Goal: Complete application form

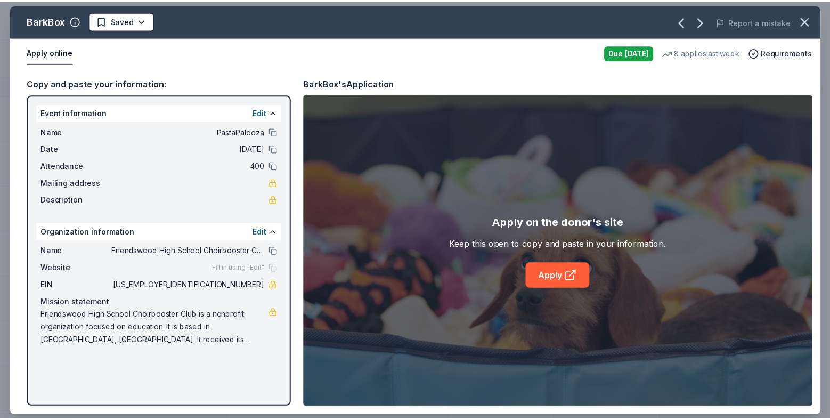
scroll to position [92, 0]
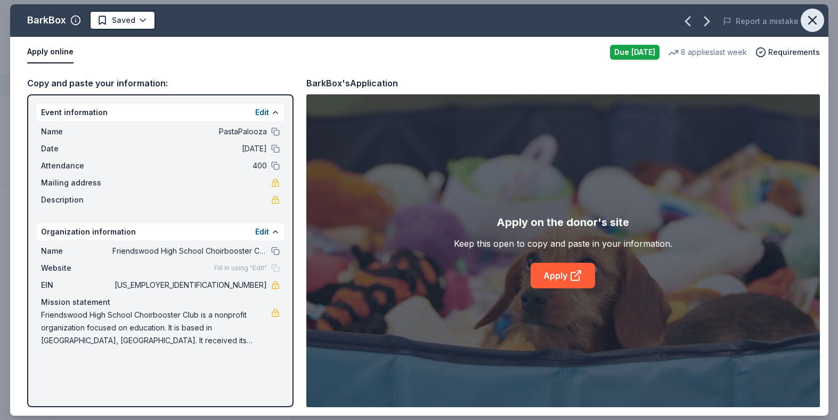
click at [815, 21] on icon "button" at bounding box center [812, 20] width 15 height 15
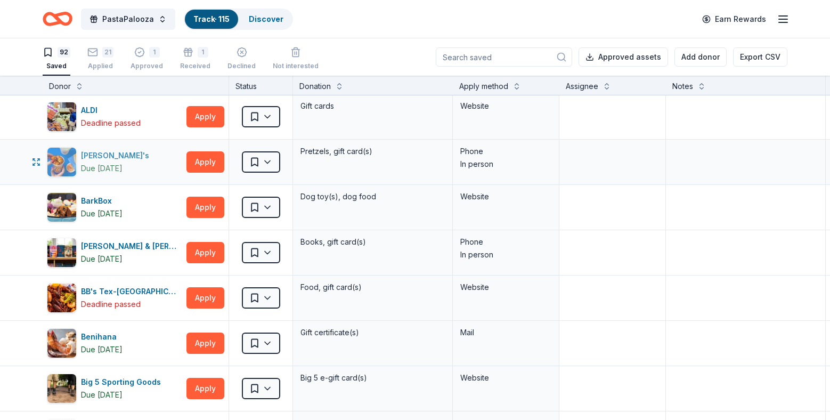
click at [126, 159] on div "[PERSON_NAME]'s" at bounding box center [117, 155] width 72 height 13
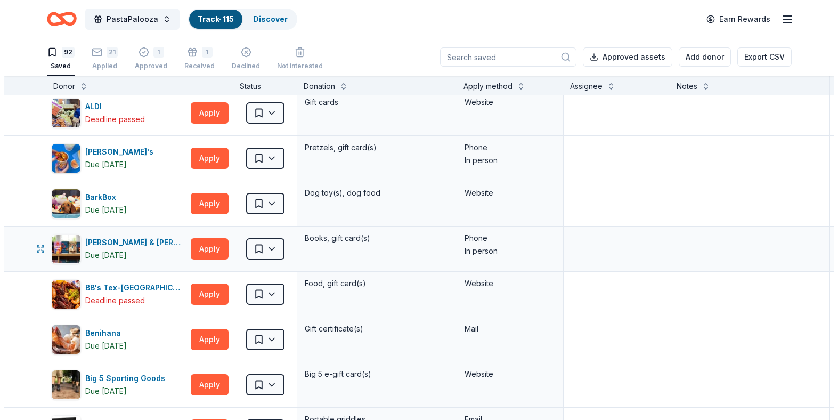
scroll to position [118, 0]
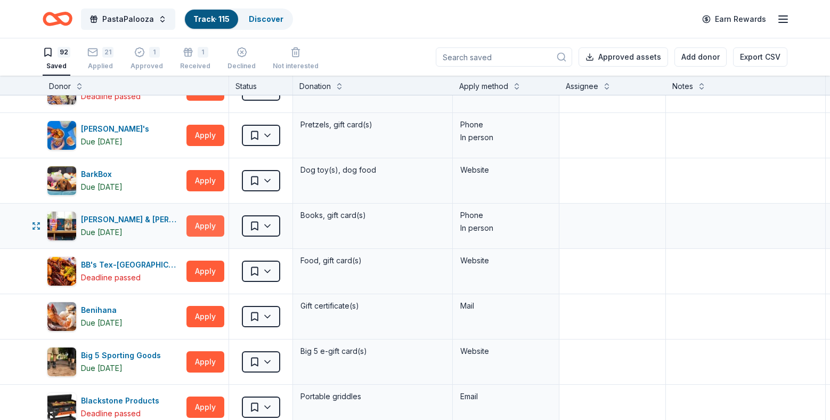
click at [201, 228] on button "Apply" at bounding box center [205, 225] width 38 height 21
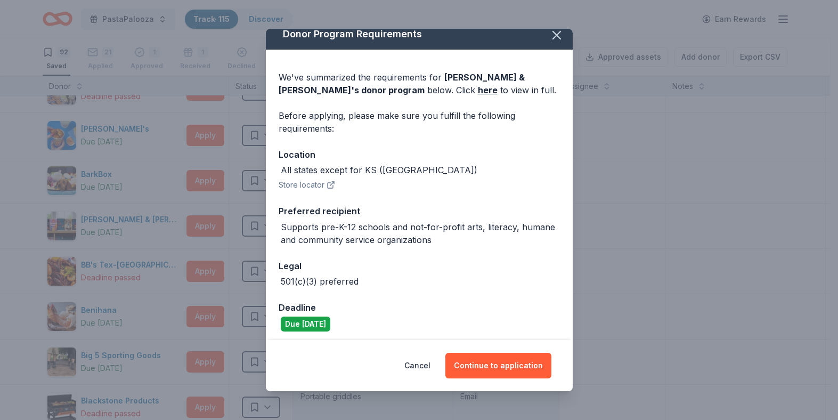
scroll to position [14, 0]
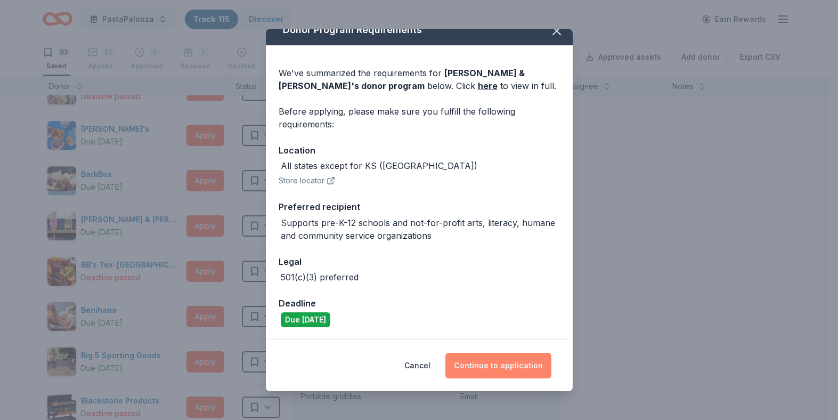
click at [510, 361] on button "Continue to application" at bounding box center [498, 366] width 106 height 26
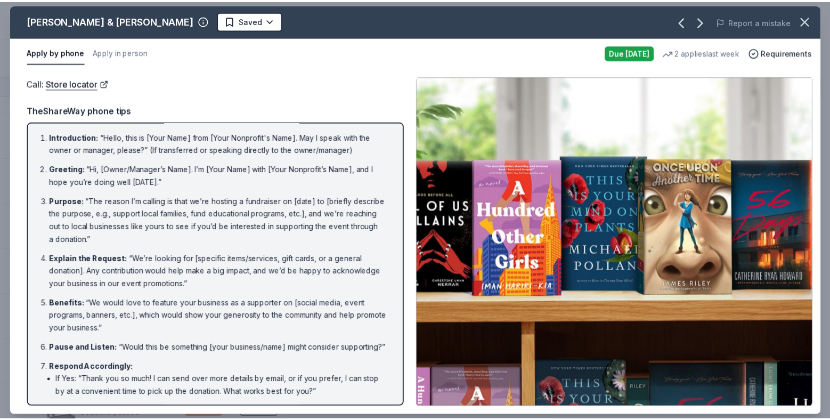
scroll to position [0, 0]
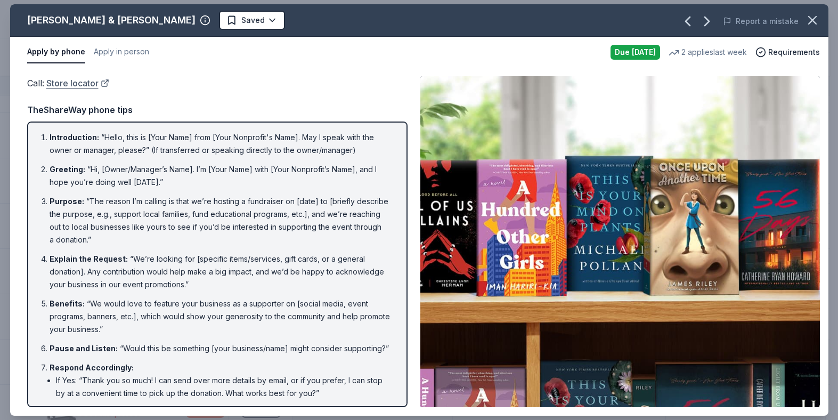
click at [69, 81] on link "Store locator" at bounding box center [77, 83] width 63 height 14
click at [133, 54] on button "Apply in person" at bounding box center [121, 52] width 55 height 22
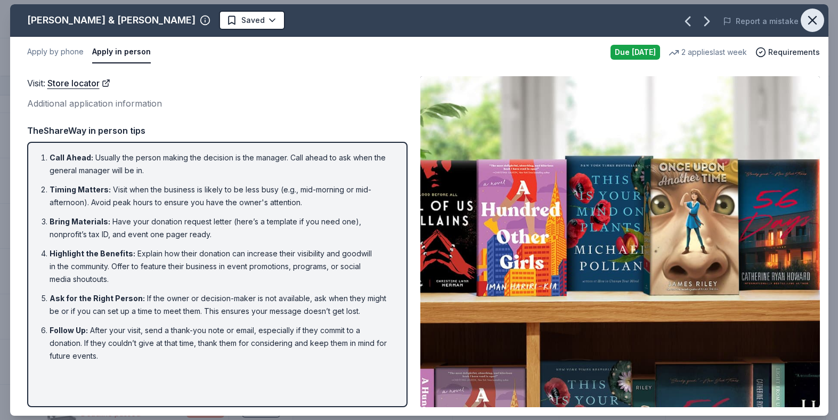
click at [812, 23] on icon "button" at bounding box center [812, 20] width 15 height 15
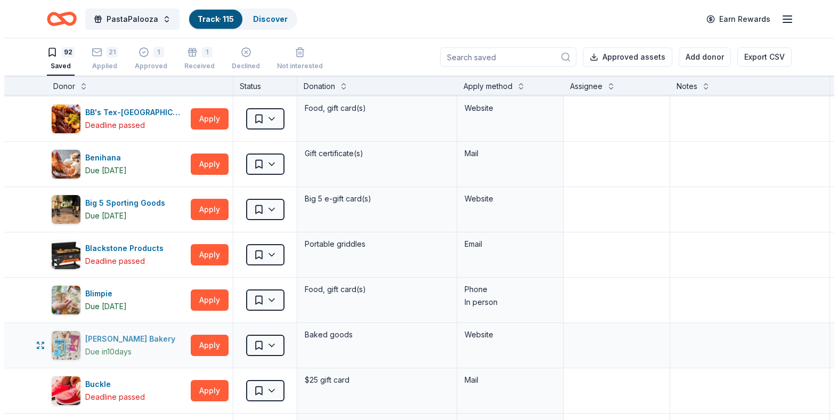
scroll to position [269, 0]
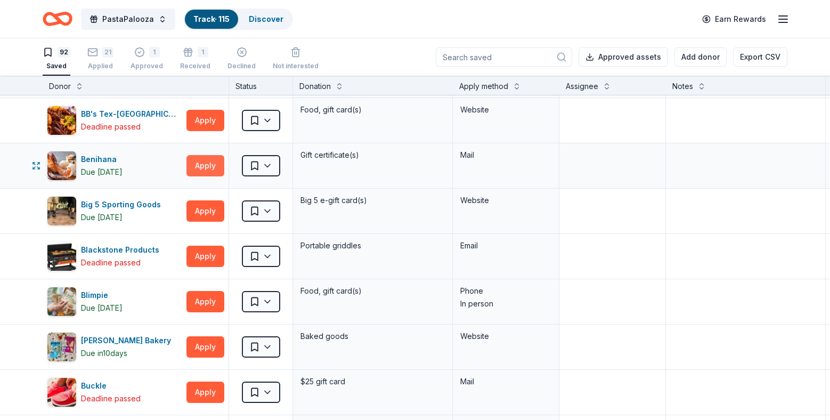
click at [209, 167] on button "Apply" at bounding box center [205, 165] width 38 height 21
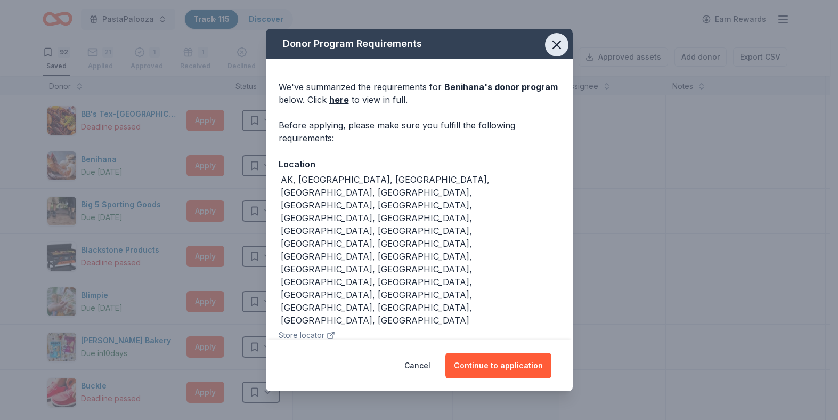
click at [553, 41] on icon "button" at bounding box center [556, 44] width 7 height 7
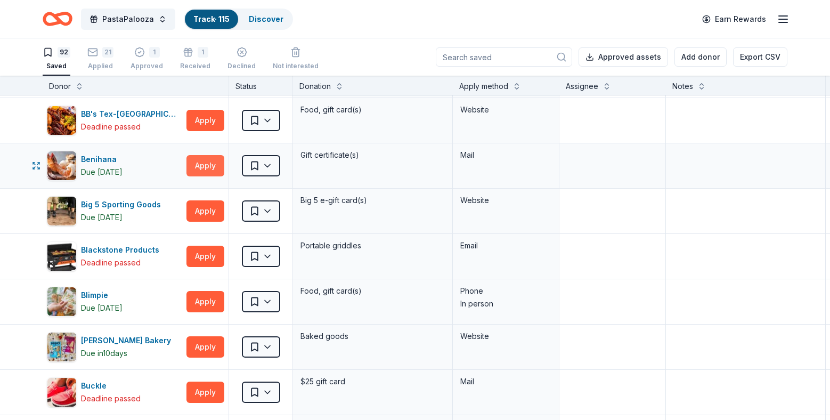
click at [199, 166] on button "Apply" at bounding box center [205, 165] width 38 height 21
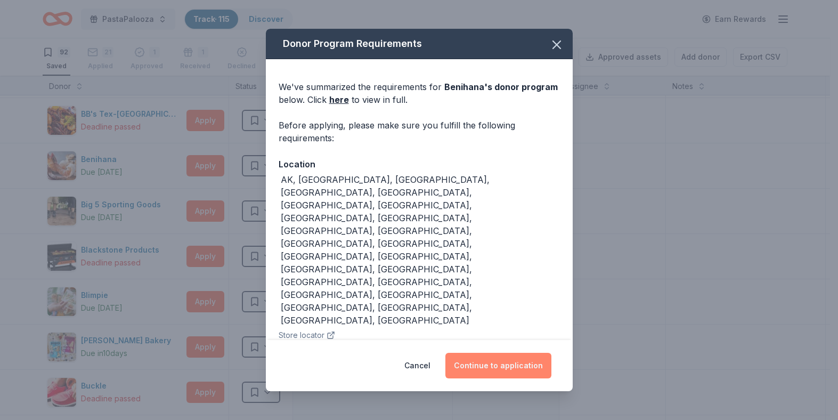
click at [507, 363] on button "Continue to application" at bounding box center [498, 366] width 106 height 26
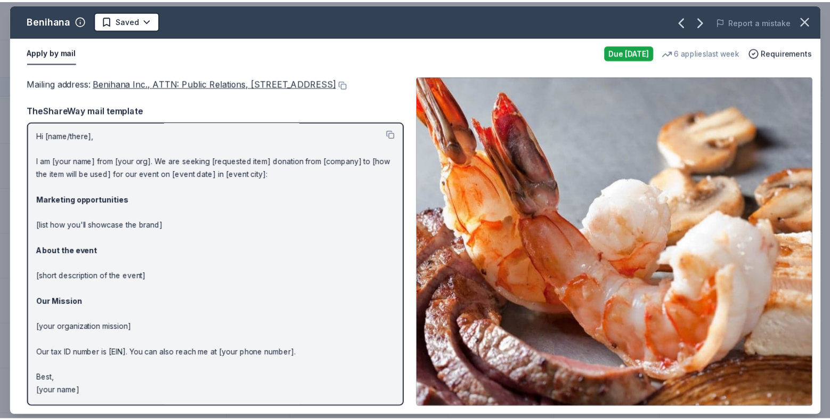
scroll to position [0, 0]
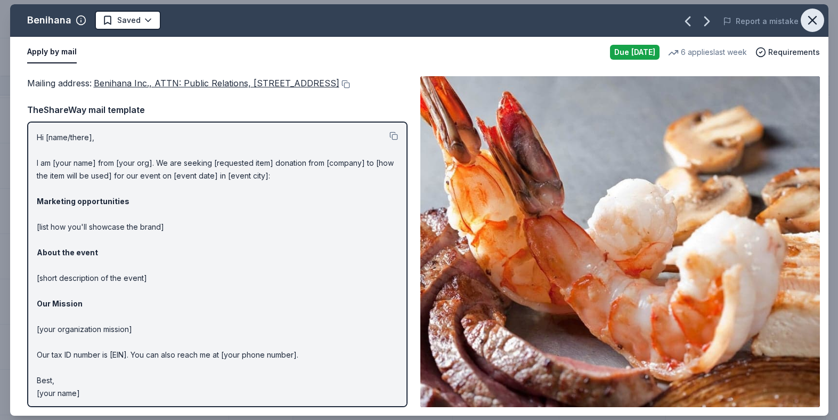
click at [817, 24] on icon "button" at bounding box center [812, 20] width 15 height 15
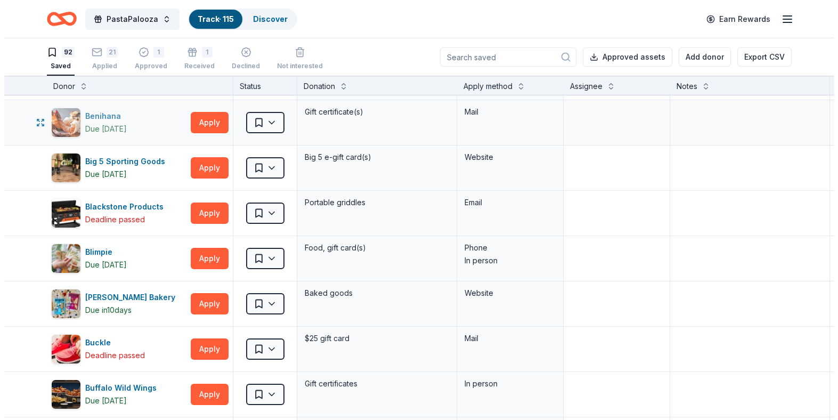
scroll to position [340, 0]
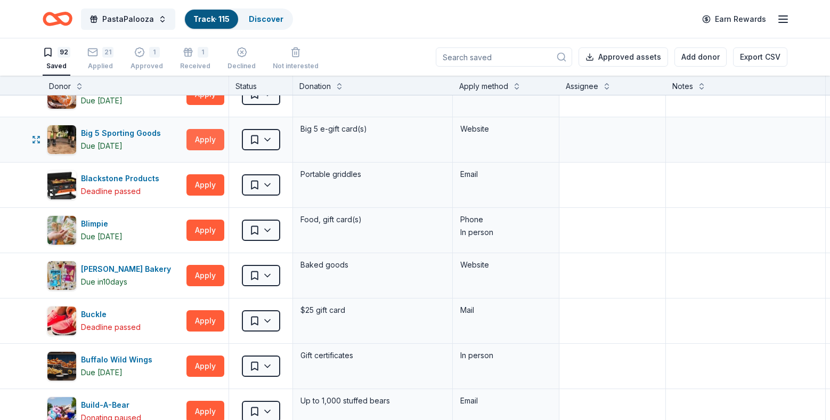
click at [209, 140] on button "Apply" at bounding box center [205, 139] width 38 height 21
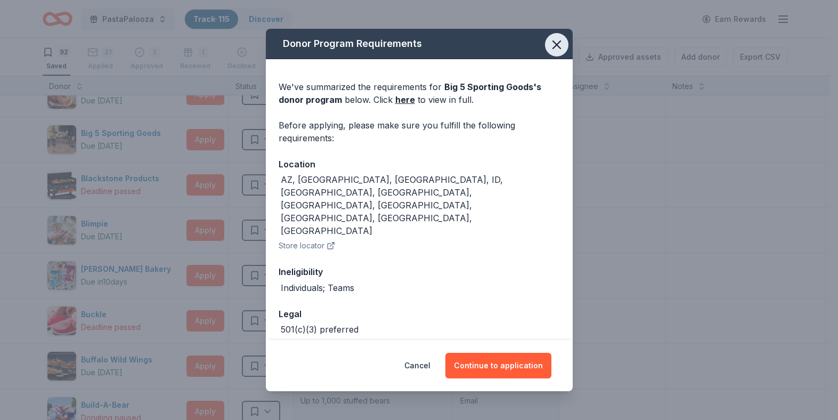
click at [549, 50] on icon "button" at bounding box center [556, 44] width 15 height 15
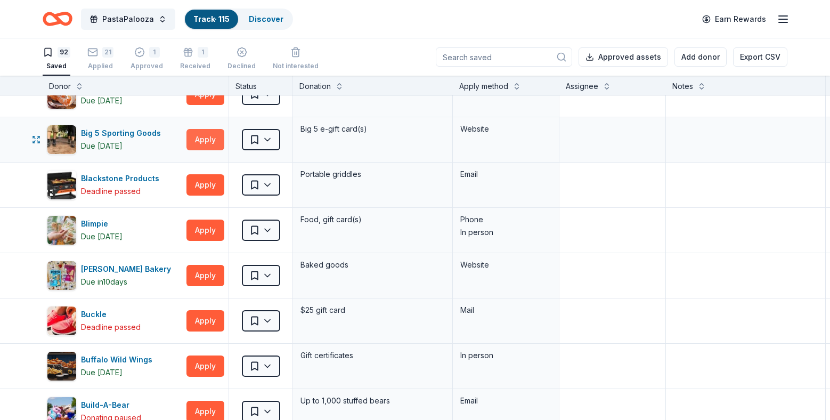
click at [200, 144] on button "Apply" at bounding box center [205, 139] width 38 height 21
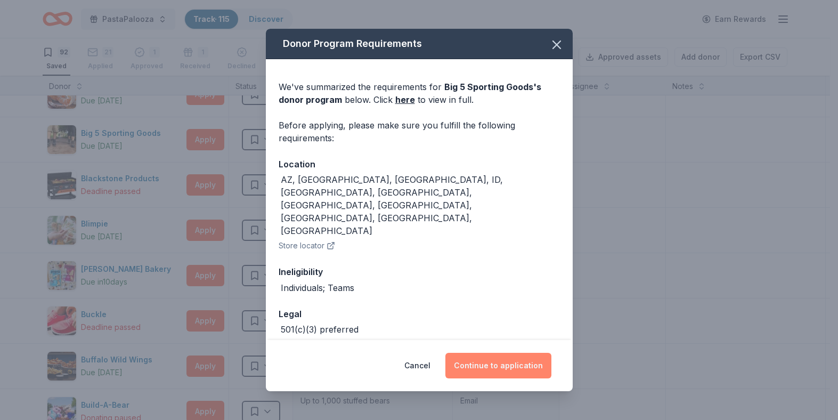
click at [515, 362] on button "Continue to application" at bounding box center [498, 366] width 106 height 26
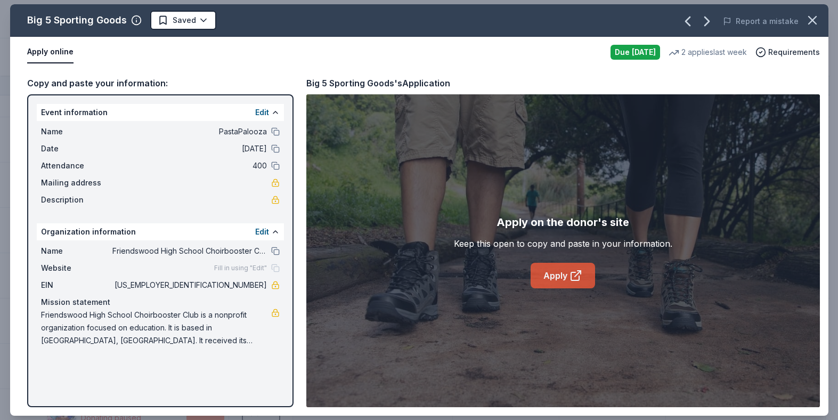
click at [572, 278] on icon at bounding box center [576, 275] width 13 height 13
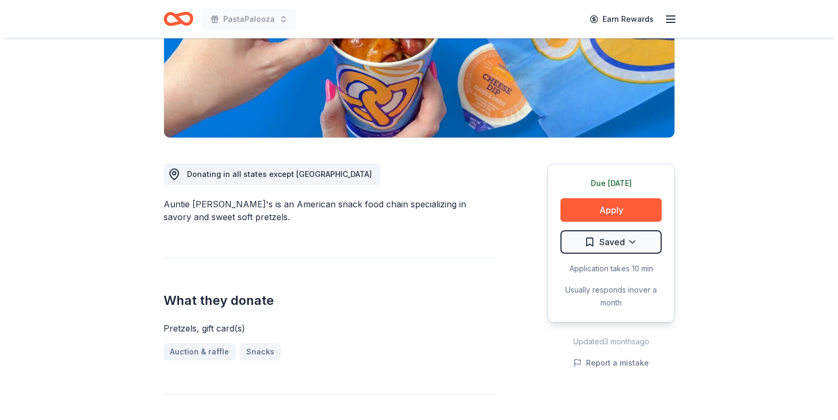
scroll to position [186, 0]
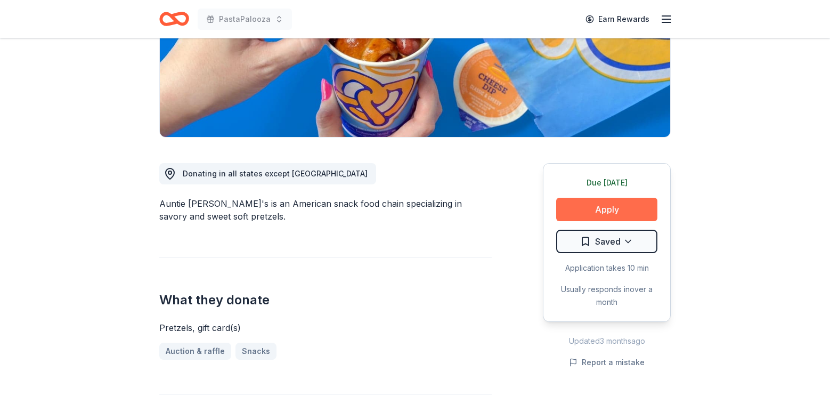
click at [605, 213] on button "Apply" at bounding box center [606, 209] width 101 height 23
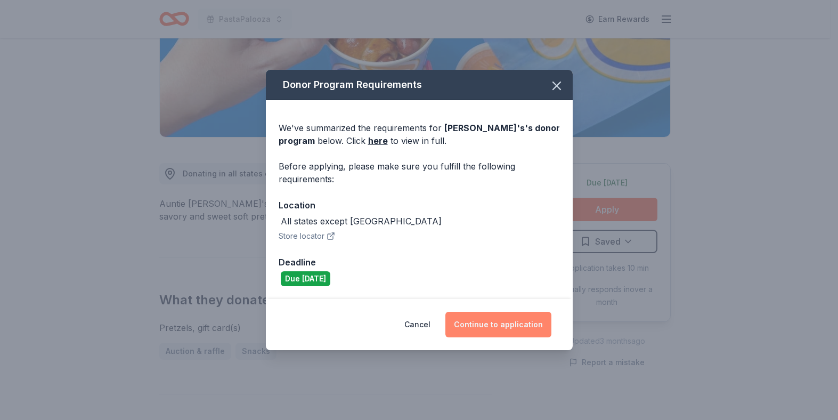
click at [494, 326] on button "Continue to application" at bounding box center [498, 325] width 106 height 26
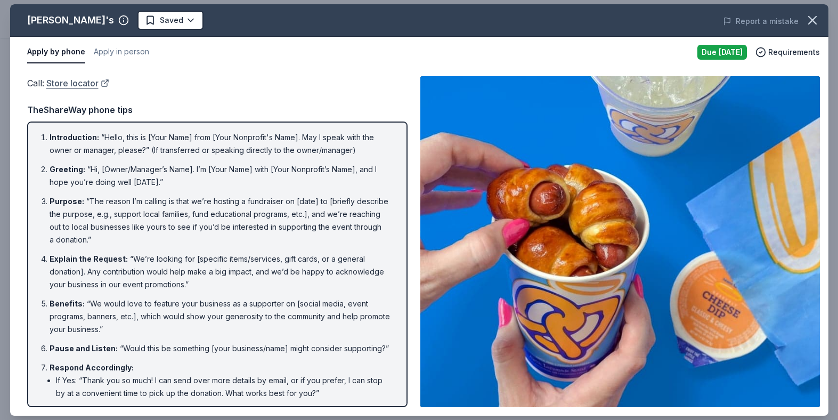
click at [98, 83] on link "Store locator" at bounding box center [77, 83] width 63 height 14
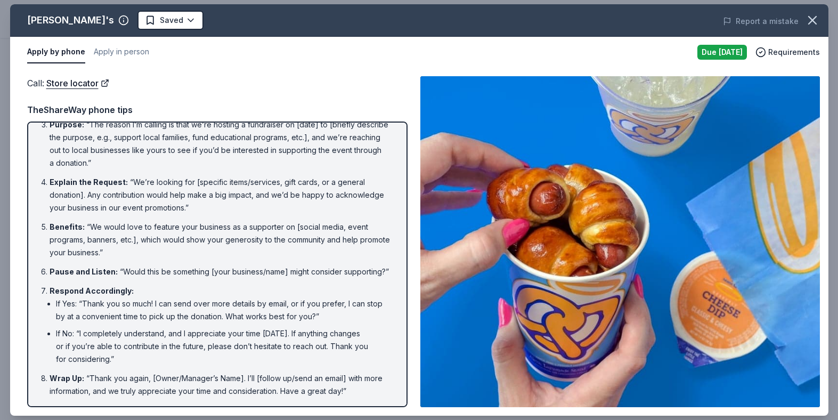
scroll to position [90, 0]
